Goal: Use online tool/utility: Use online tool/utility

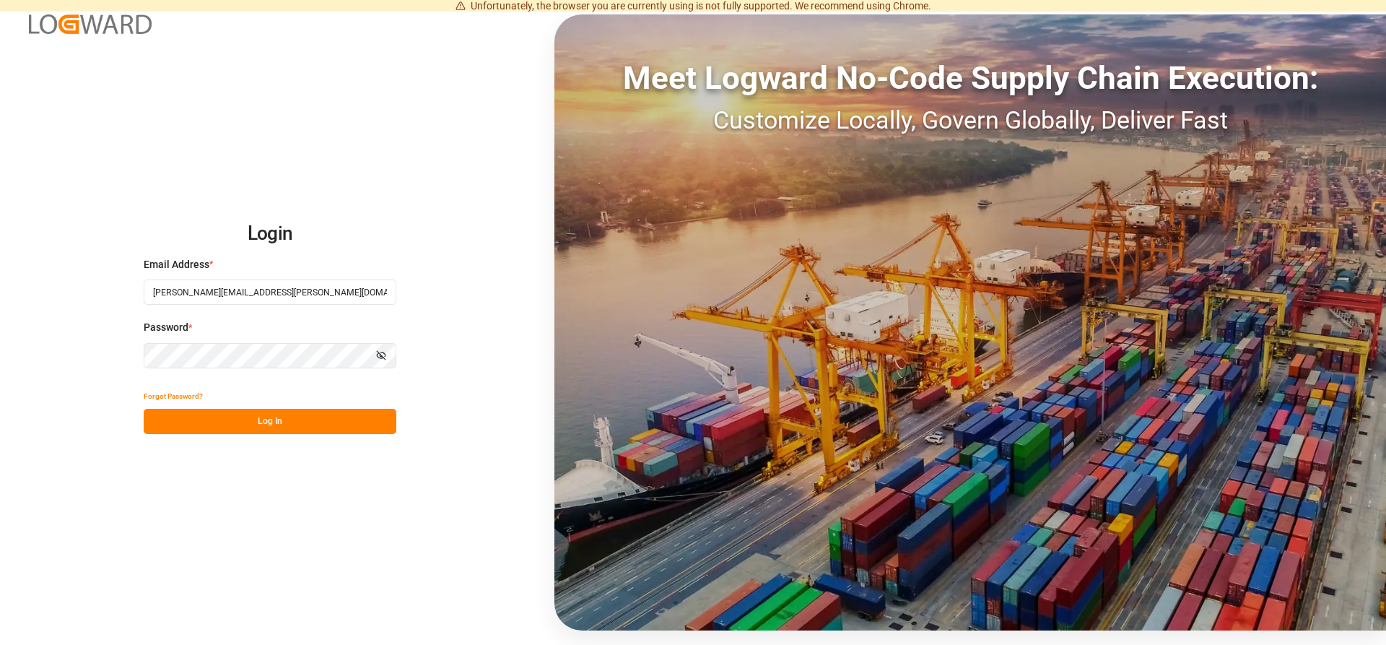
click at [323, 422] on button "Log In" at bounding box center [270, 421] width 253 height 25
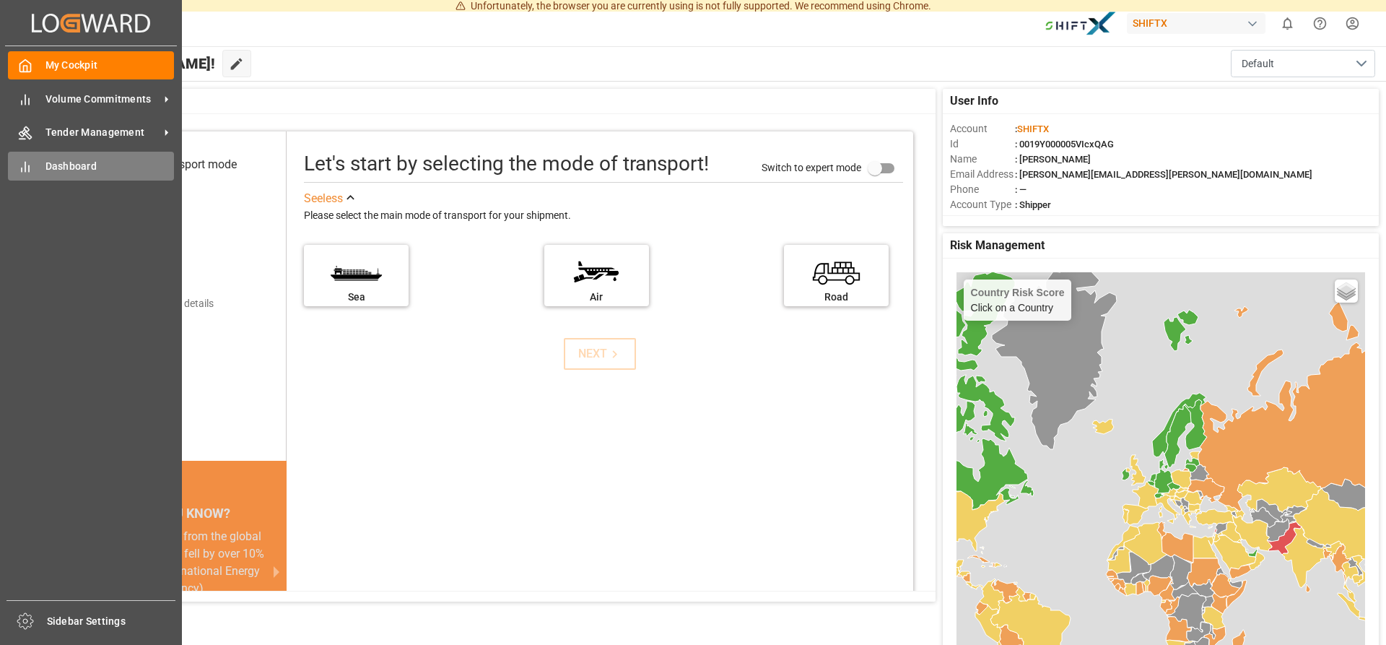
click at [28, 164] on icon at bounding box center [25, 167] width 14 height 14
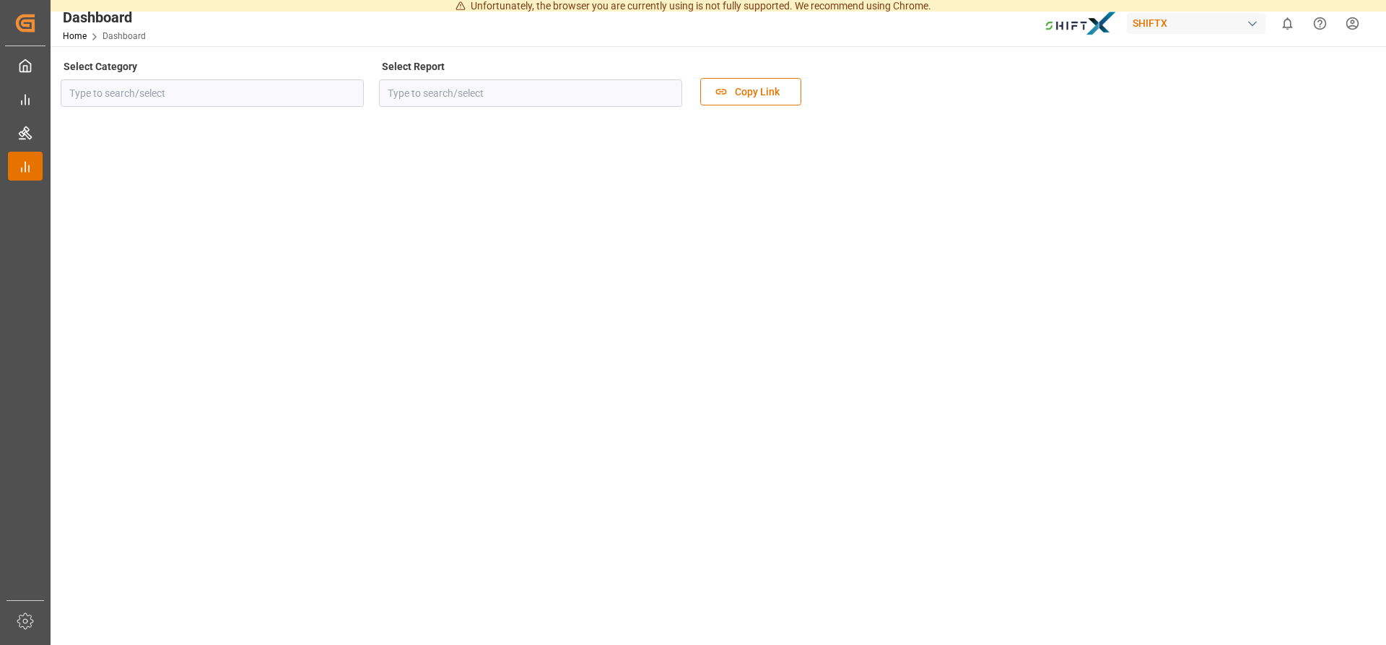
type input "Tender Management"
type input "ShiftX Dashboard"
click at [344, 92] on icon "open menu" at bounding box center [348, 92] width 17 height 17
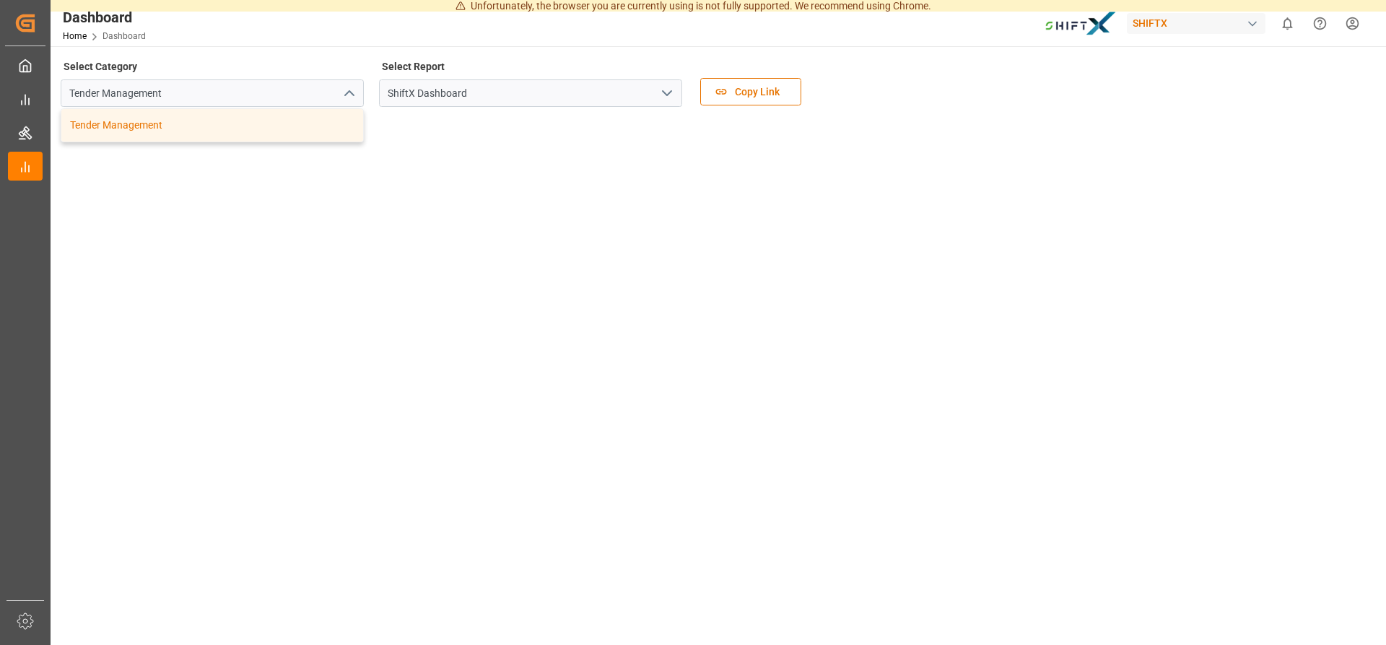
click at [344, 92] on icon "close menu" at bounding box center [348, 92] width 17 height 17
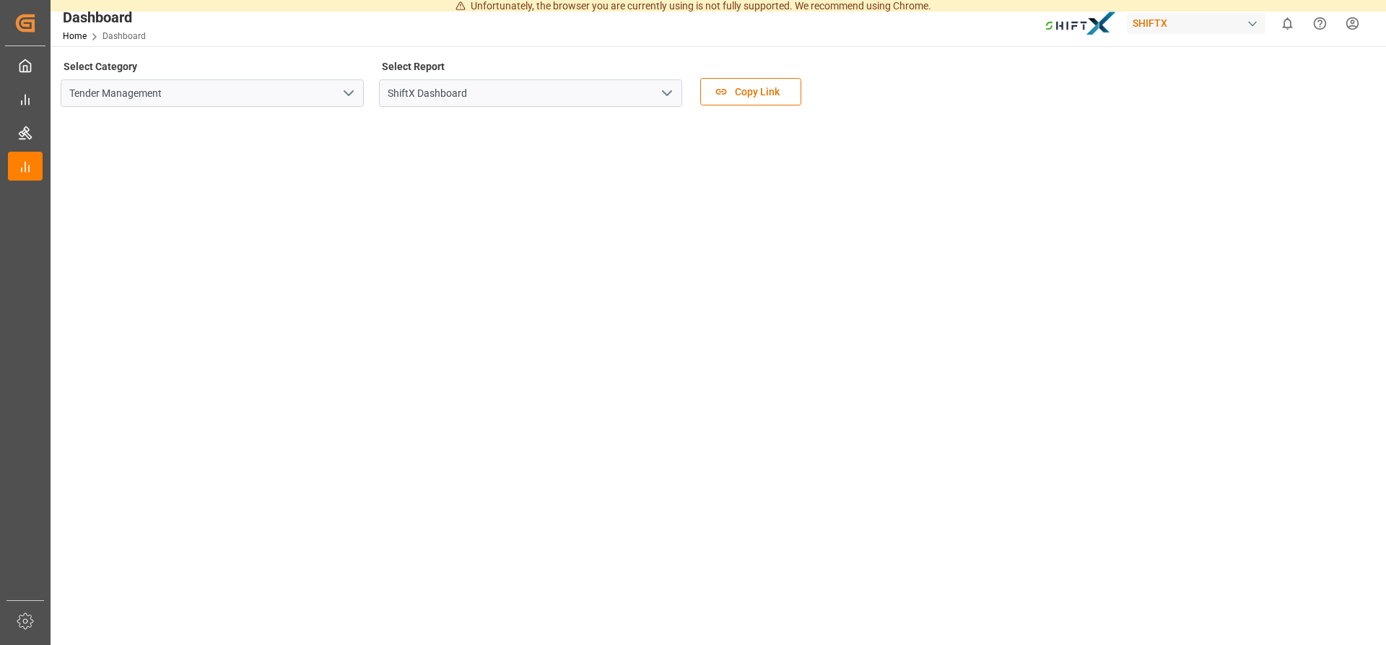
click at [344, 92] on polyline "open menu" at bounding box center [348, 93] width 9 height 4
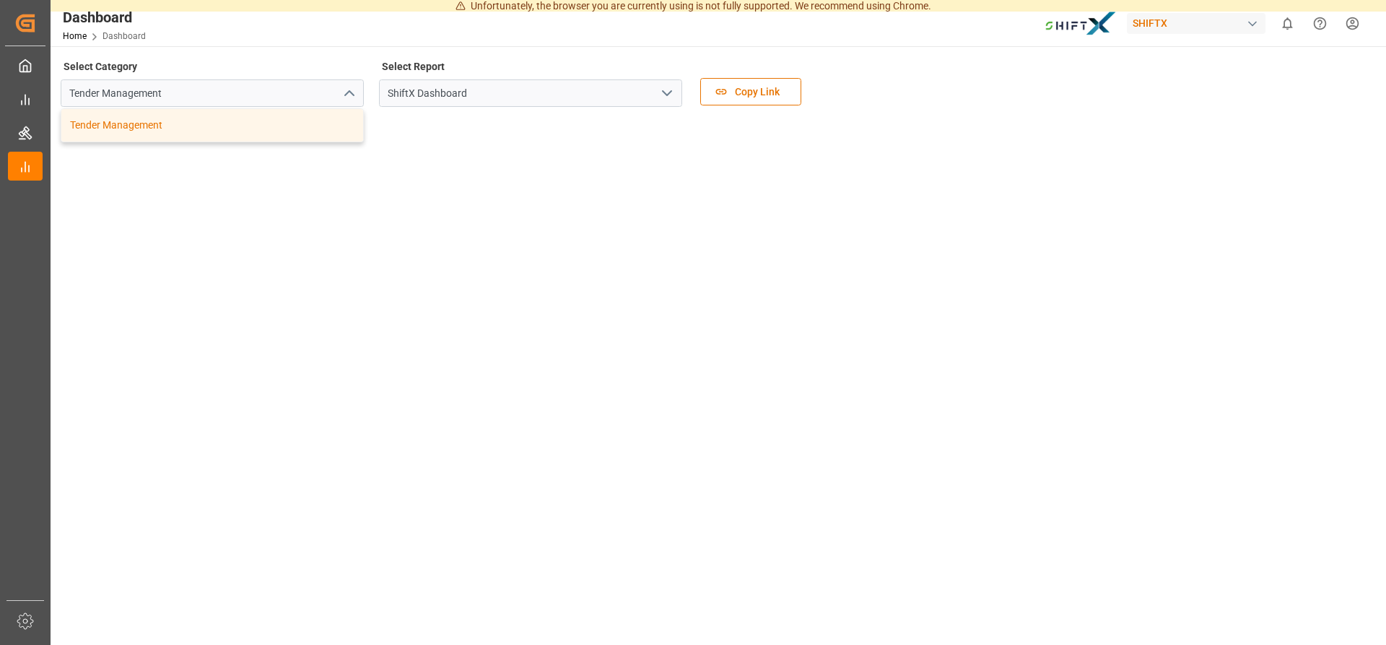
click at [344, 92] on icon "close menu" at bounding box center [348, 92] width 17 height 17
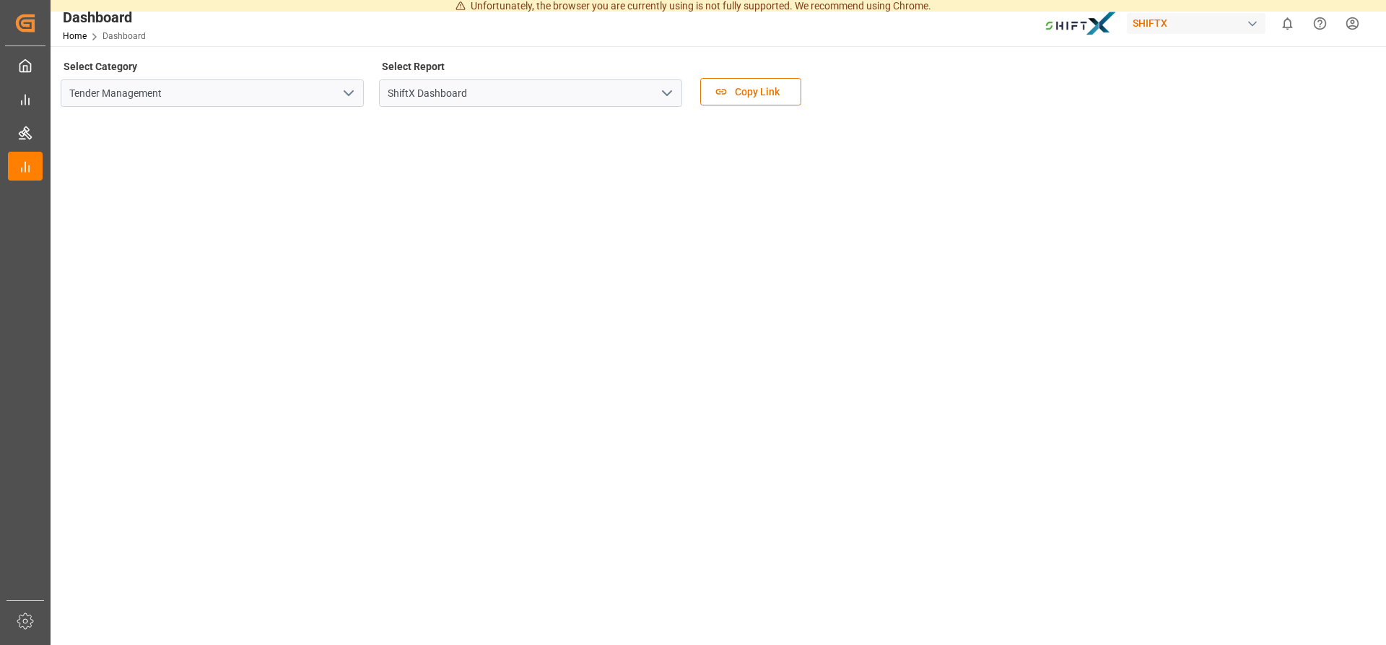
click at [666, 98] on icon "open menu" at bounding box center [666, 92] width 17 height 17
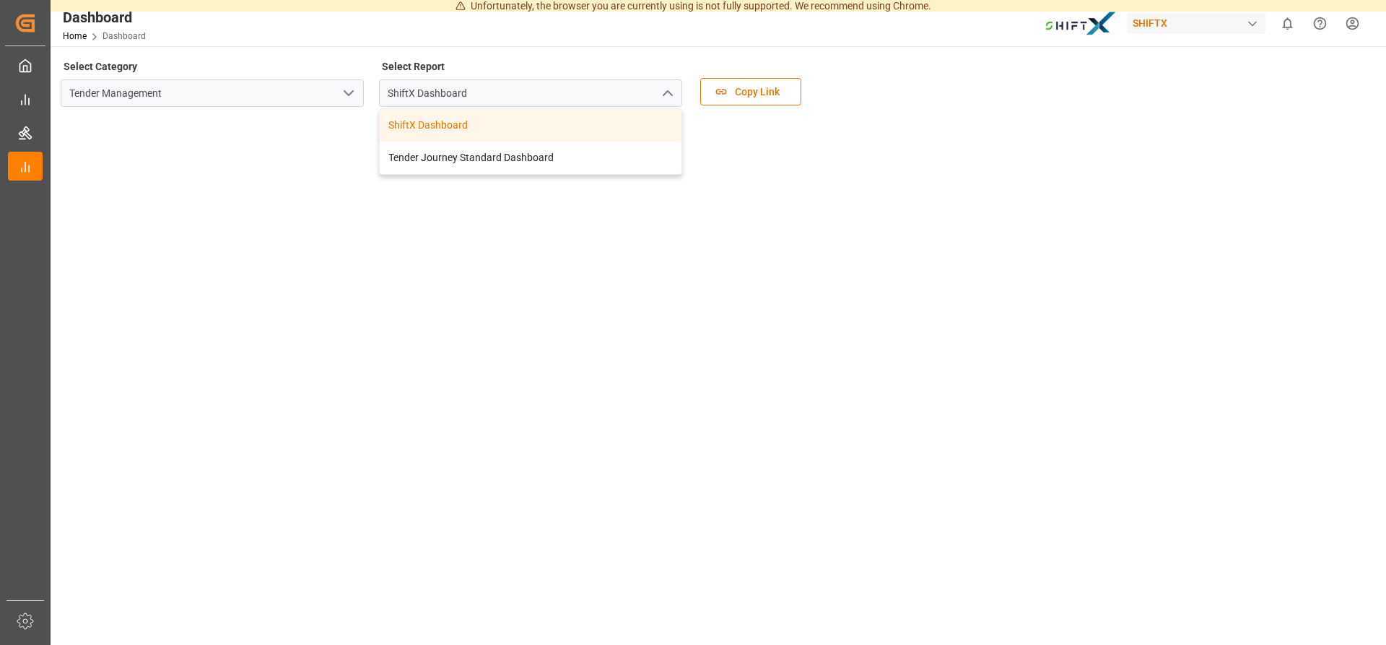
click at [666, 98] on icon "close menu" at bounding box center [666, 92] width 17 height 17
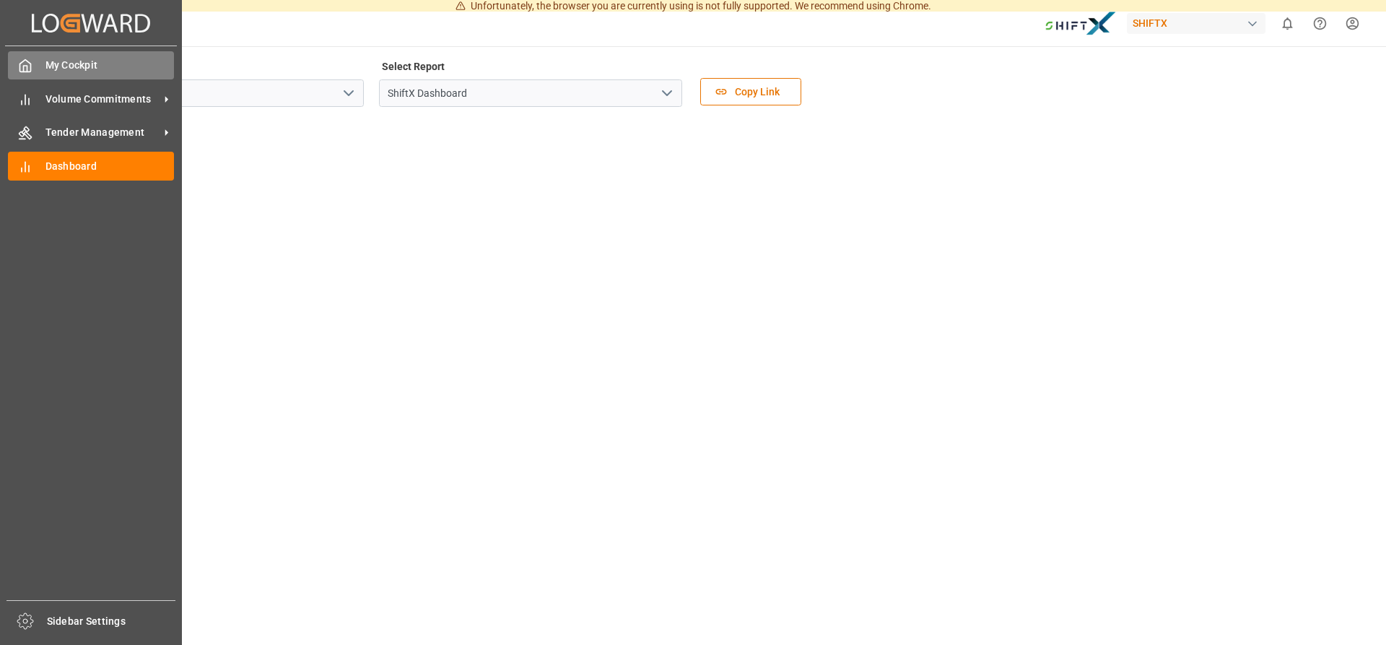
click at [67, 69] on span "My Cockpit" at bounding box center [109, 65] width 129 height 15
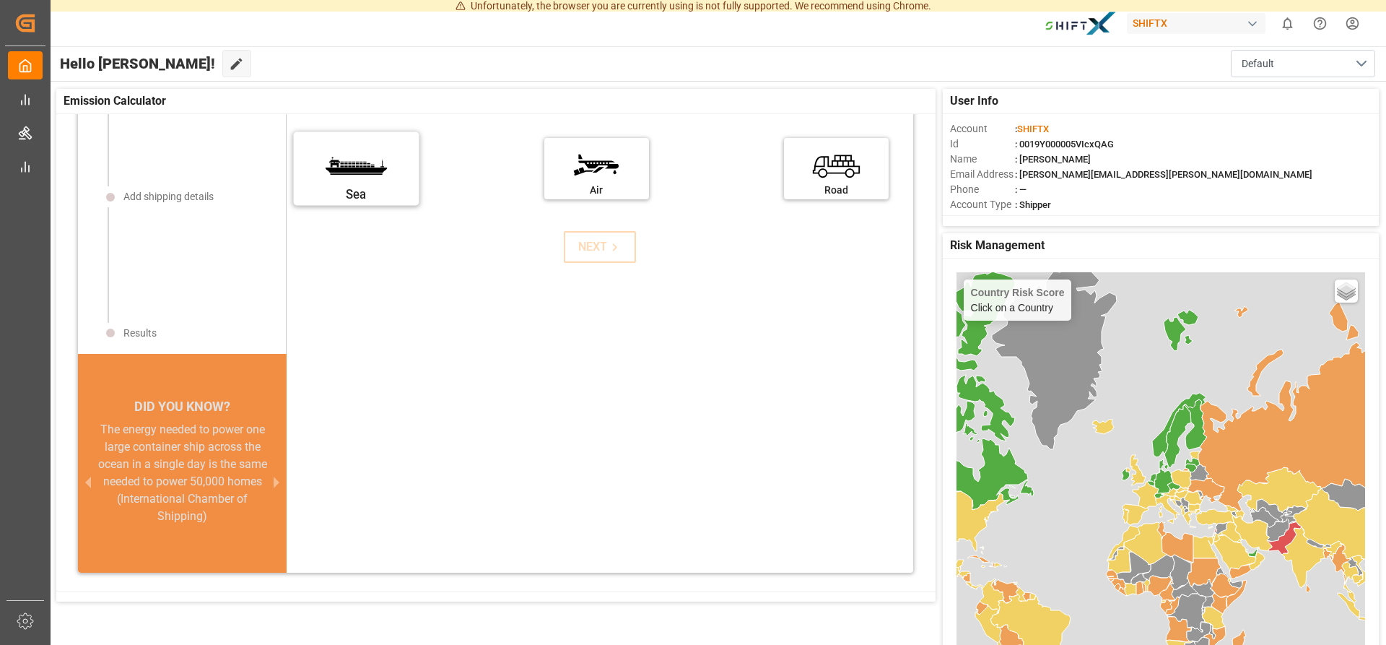
click at [388, 161] on label "Sea" at bounding box center [356, 164] width 108 height 61
click at [0, 0] on input "Sea" at bounding box center [0, 0] width 0 height 0
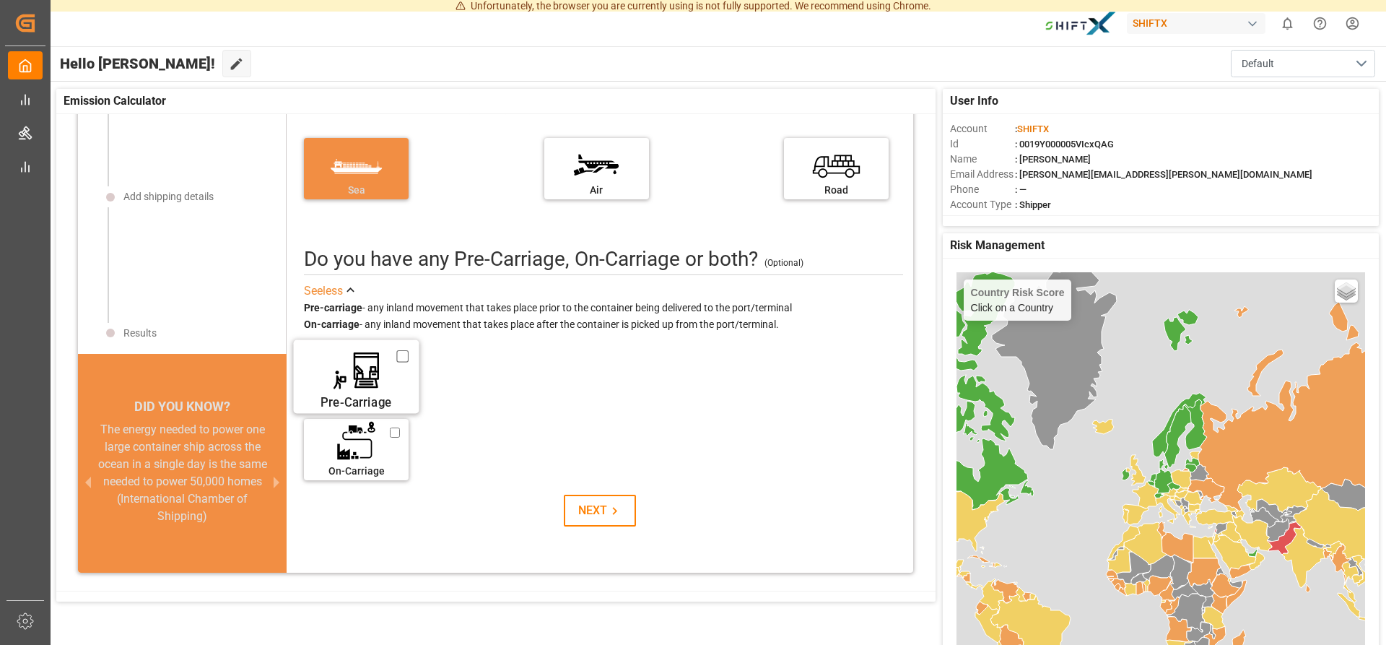
click at [394, 356] on label "Pre-Carriage" at bounding box center [356, 371] width 108 height 61
click at [397, 356] on input "Pre-Carriage" at bounding box center [403, 356] width 12 height 16
checkbox input "true"
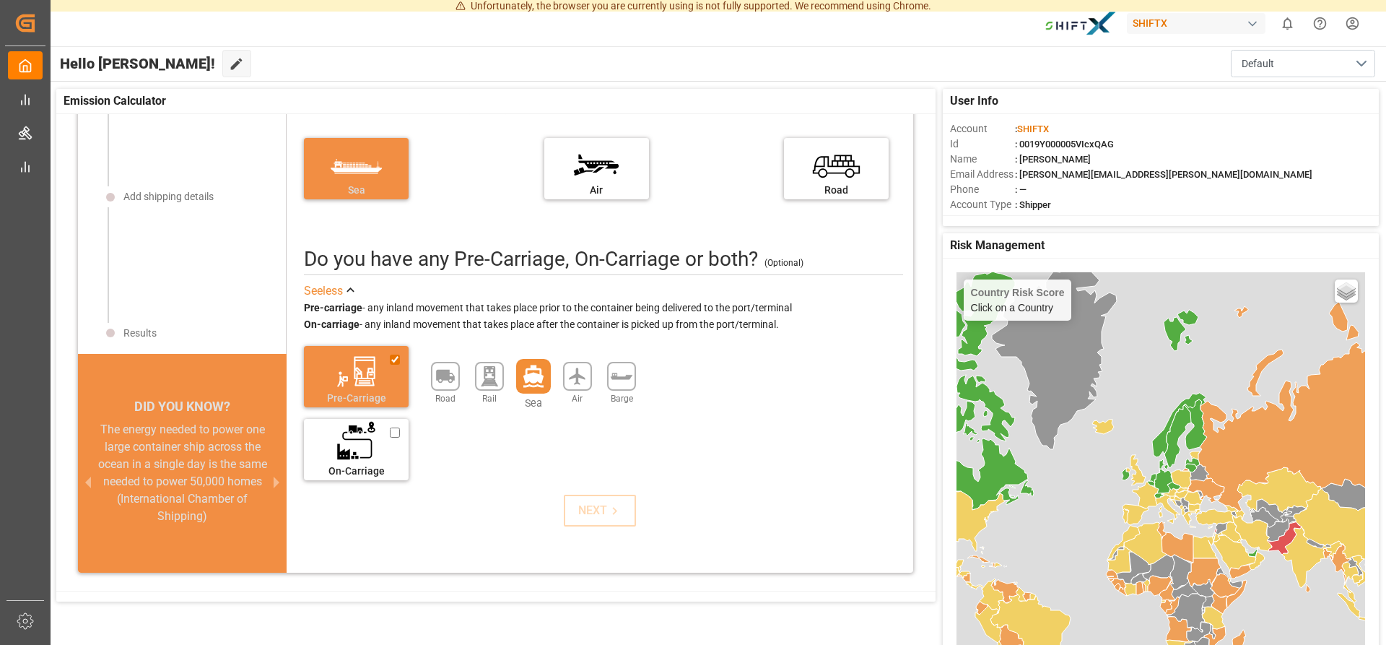
click at [525, 371] on icon at bounding box center [533, 377] width 25 height 25
click at [580, 507] on div "NEXT" at bounding box center [600, 510] width 44 height 17
